Goal: Communication & Community: Answer question/provide support

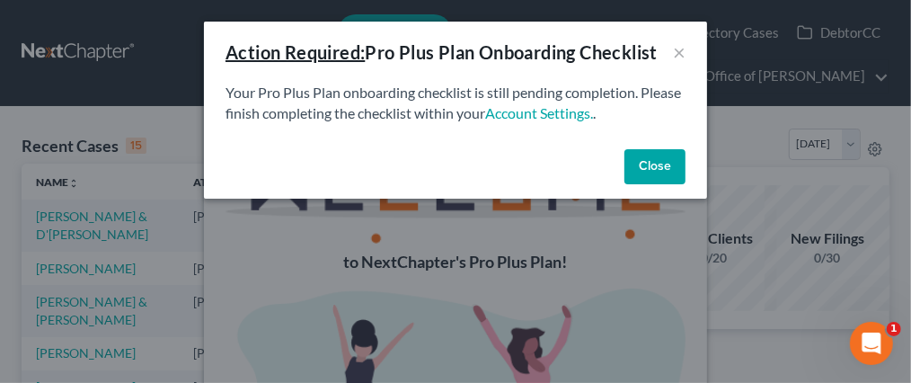
click at [638, 171] on button "Close" at bounding box center [654, 167] width 61 height 36
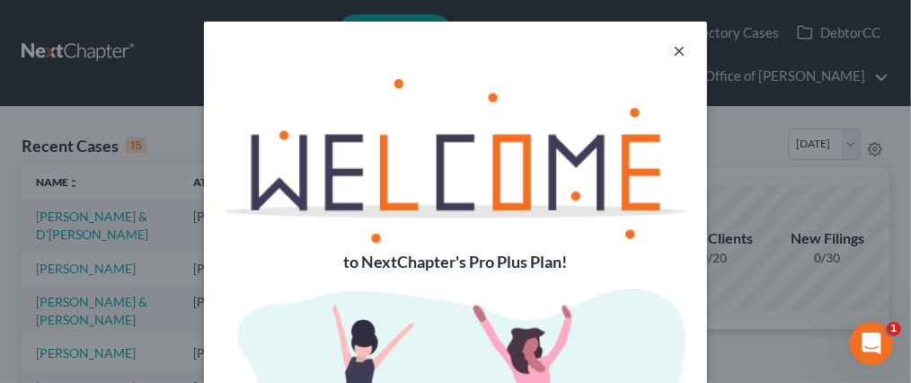
click at [678, 50] on button "×" at bounding box center [679, 51] width 13 height 22
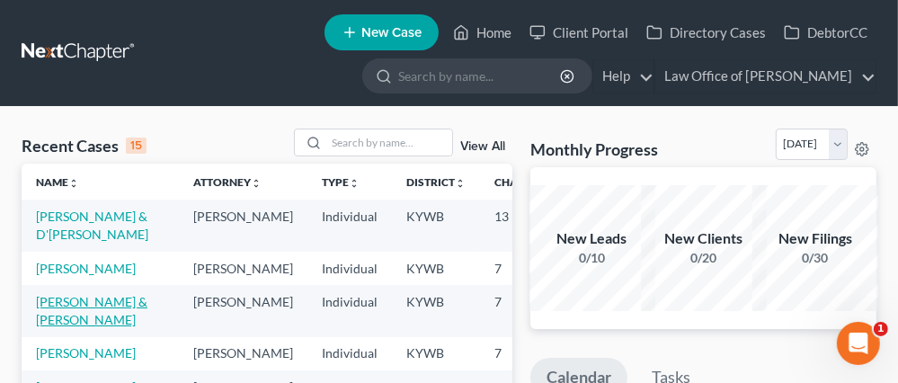
drag, startPoint x: 44, startPoint y: 332, endPoint x: 87, endPoint y: 336, distance: 43.3
click at [44, 327] on link "[PERSON_NAME] & [PERSON_NAME]" at bounding box center [91, 310] width 111 height 33
select select "1"
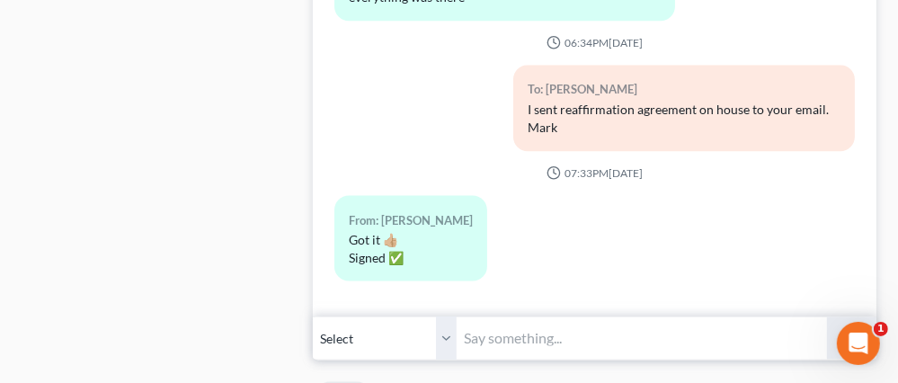
scroll to position [1796, 0]
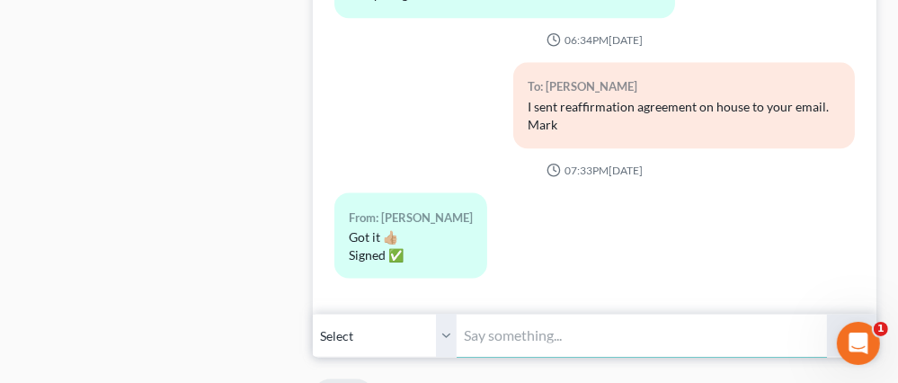
click at [520, 314] on input "text" at bounding box center [641, 336] width 370 height 44
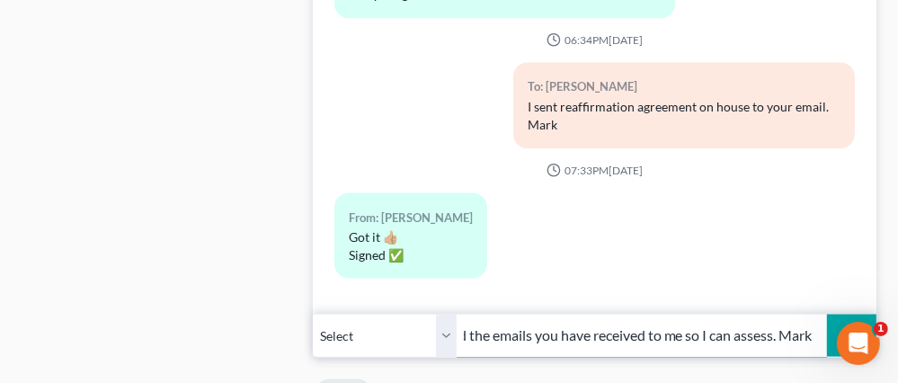
scroll to position [0, 562]
type input "I sent an email to you stating I did not send you an invoice or anything else. …"
click at [848, 324] on polygon "submit" at bounding box center [850, 335] width 22 height 22
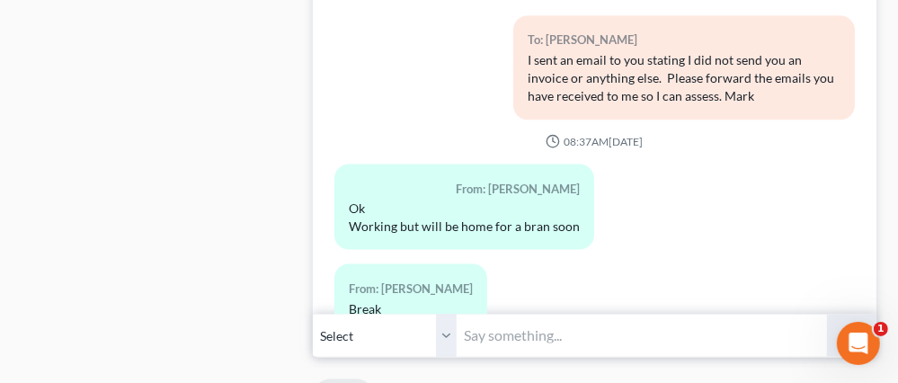
scroll to position [16574, 0]
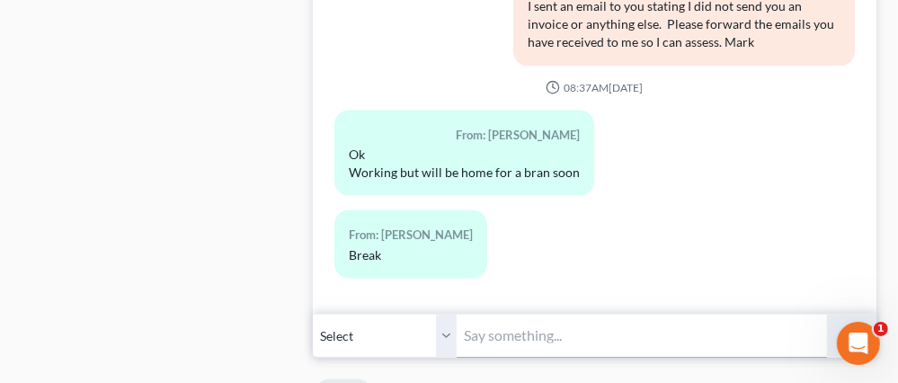
click at [527, 314] on input "text" at bounding box center [641, 336] width 370 height 44
type input "ok"
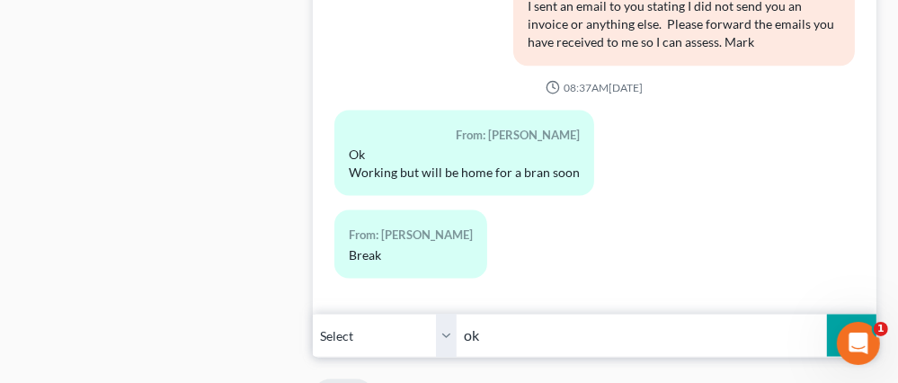
click at [847, 323] on icon "submit" at bounding box center [849, 335] width 25 height 25
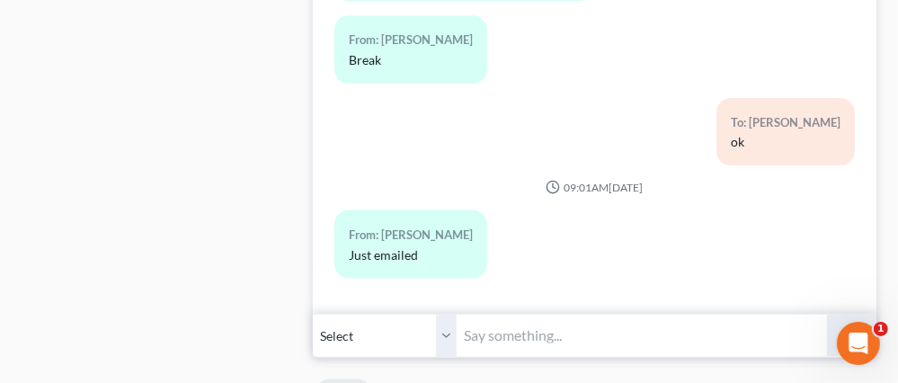
scroll to position [16768, 0]
